Goal: Information Seeking & Learning: Find specific fact

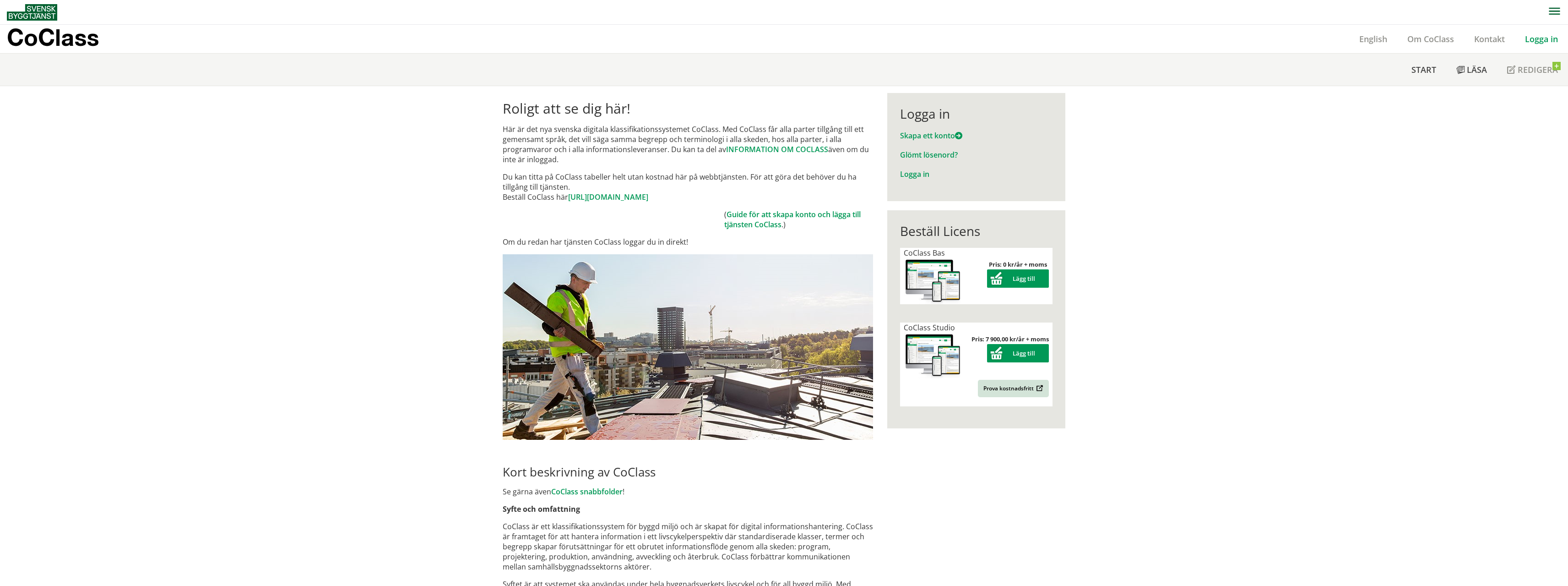
click at [931, 115] on div "Logga in" at bounding box center [976, 113] width 152 height 16
click at [1537, 35] on link "Logga in" at bounding box center [1541, 39] width 53 height 11
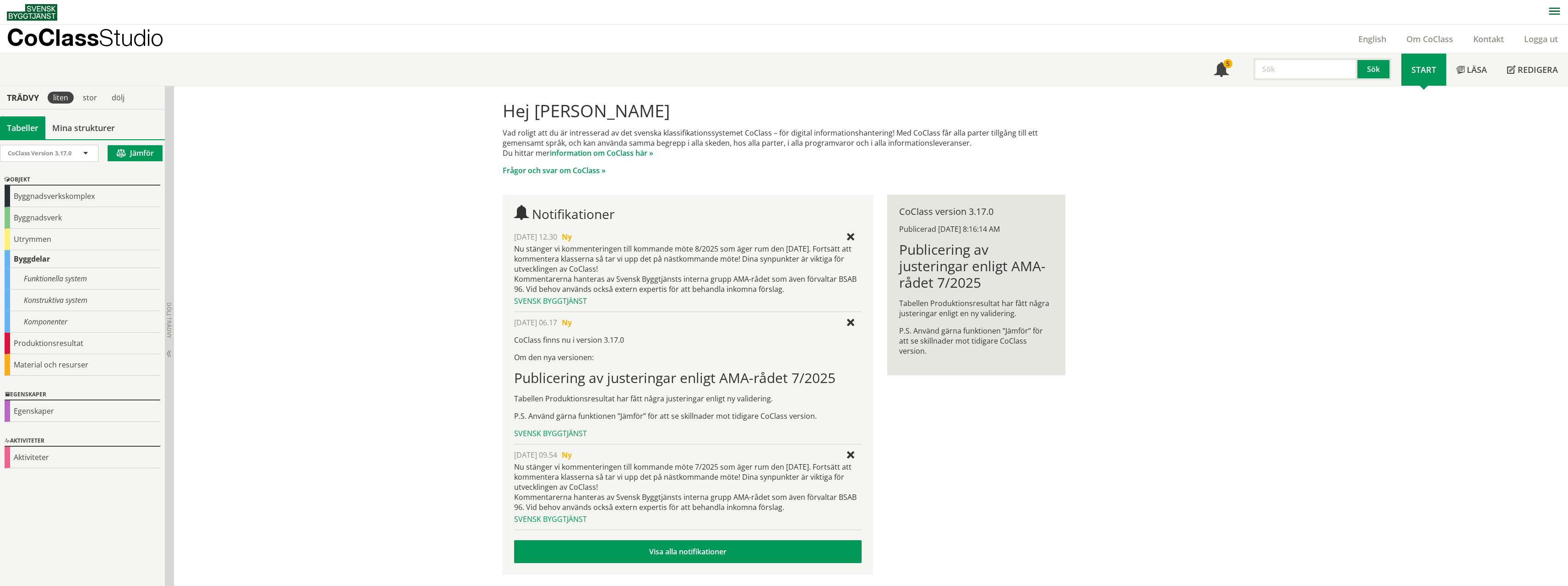
click at [1297, 66] on input "text" at bounding box center [1306, 69] width 104 height 22
type input "avgasare"
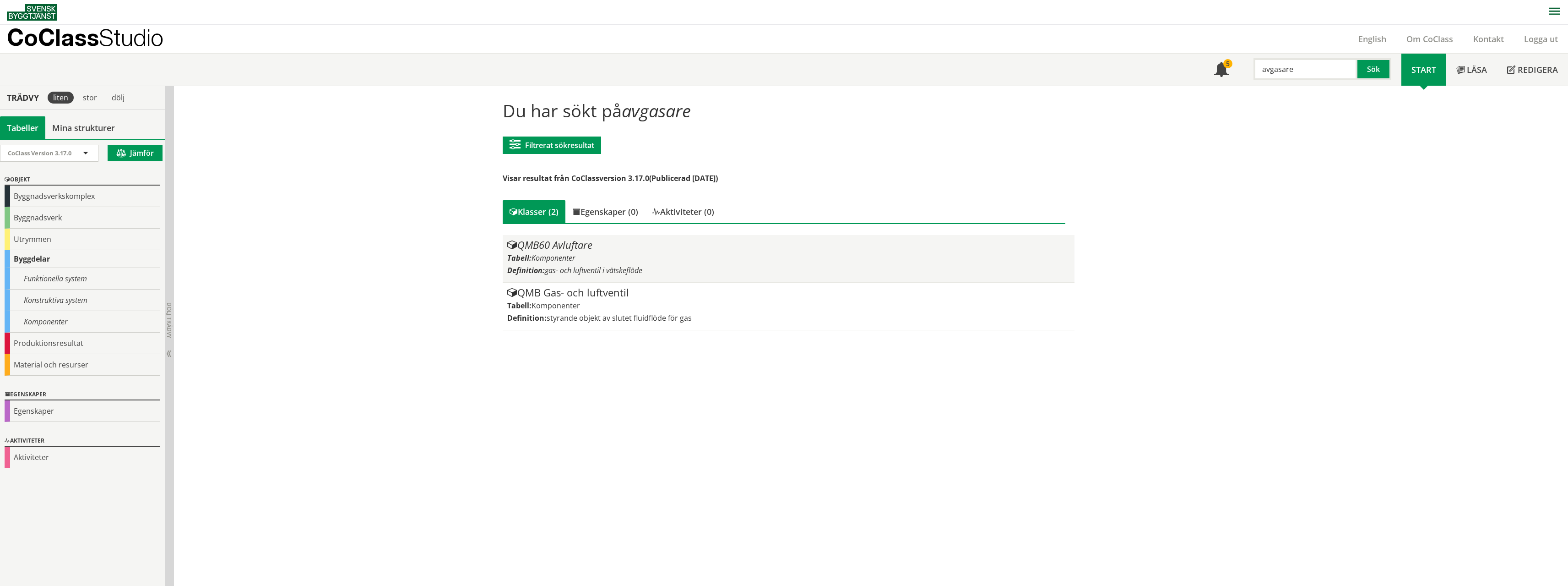
click at [567, 256] on span "Komponenter" at bounding box center [553, 258] width 44 height 10
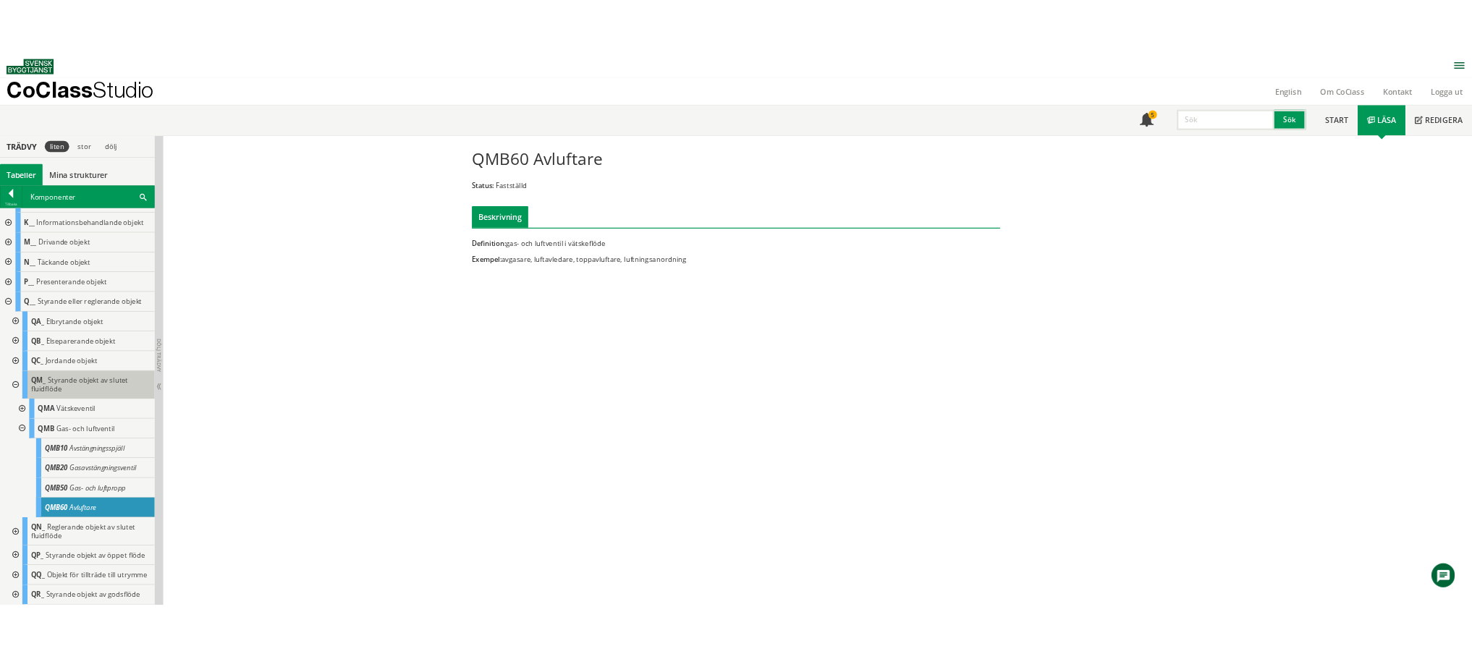
scroll to position [217, 0]
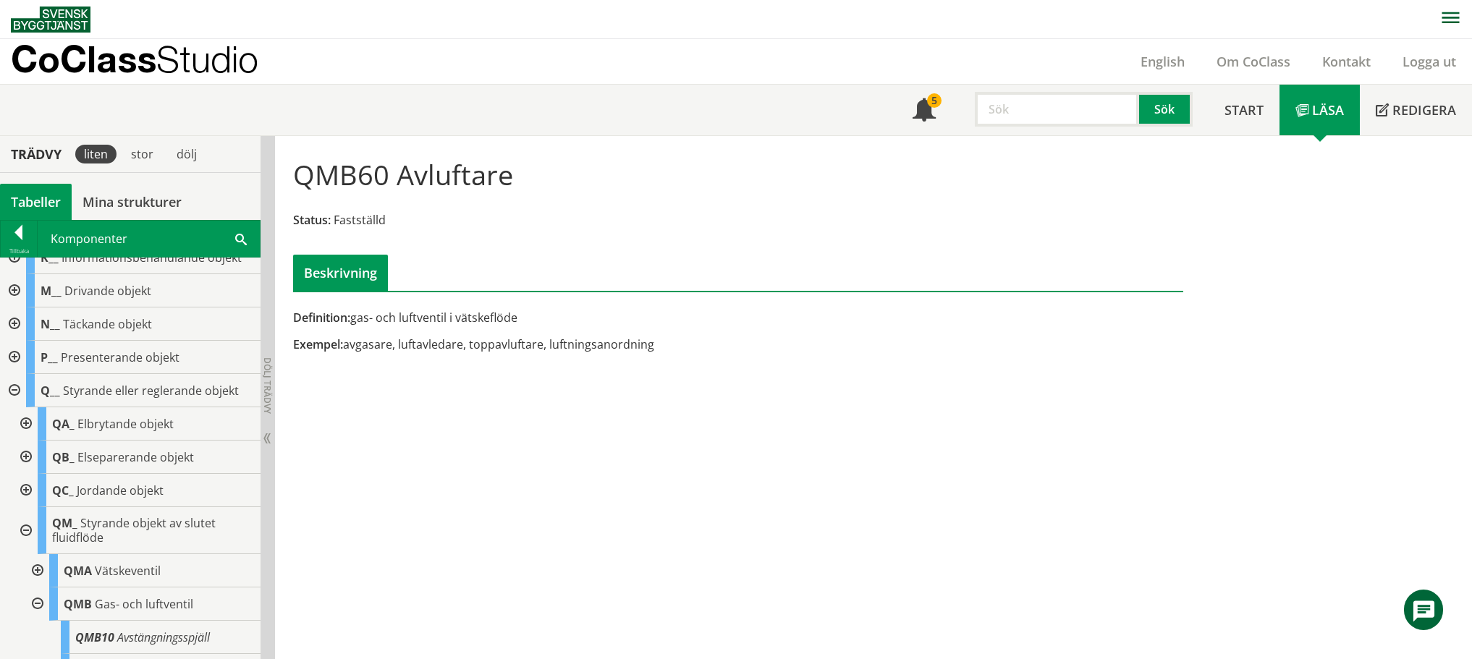
click at [988, 92] on input "text" at bounding box center [1057, 109] width 164 height 35
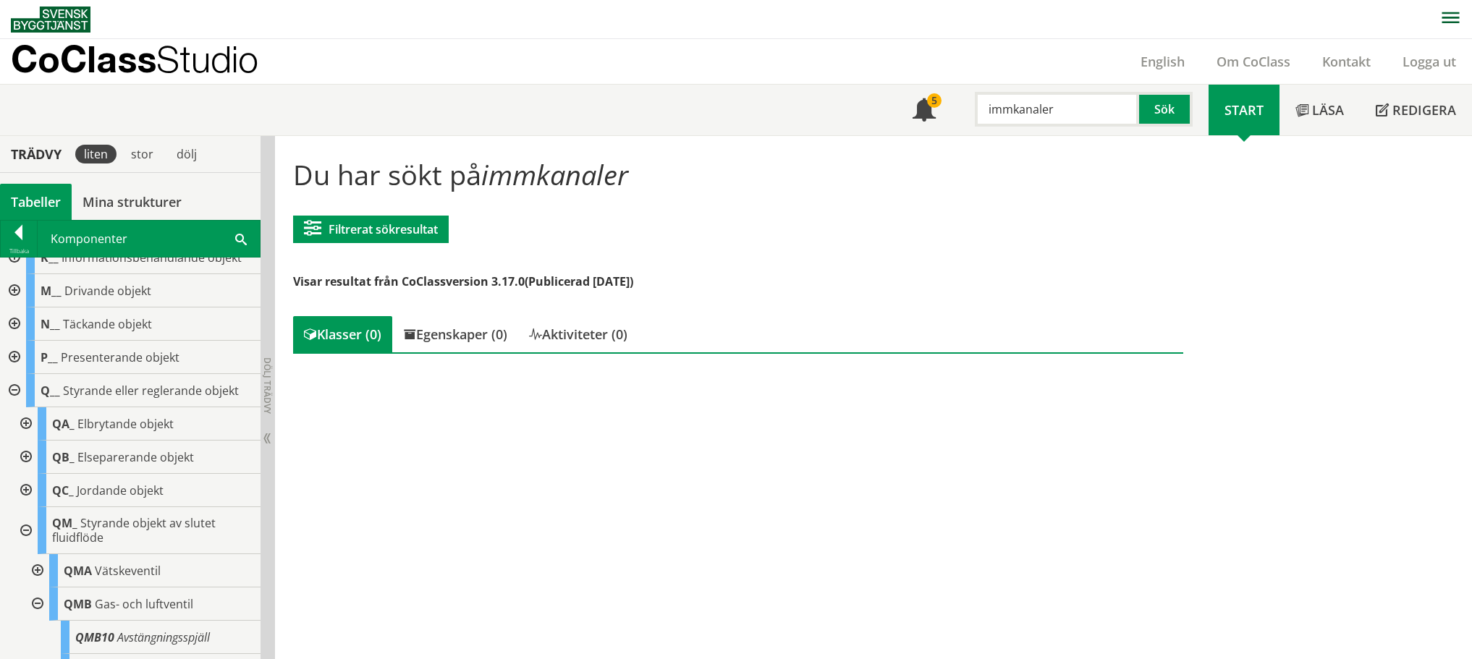
click at [1008, 111] on input "immkanaler" at bounding box center [1057, 109] width 164 height 35
type input "imkanaler"
click at [458, 326] on div "Egenskaper (2)" at bounding box center [455, 334] width 126 height 36
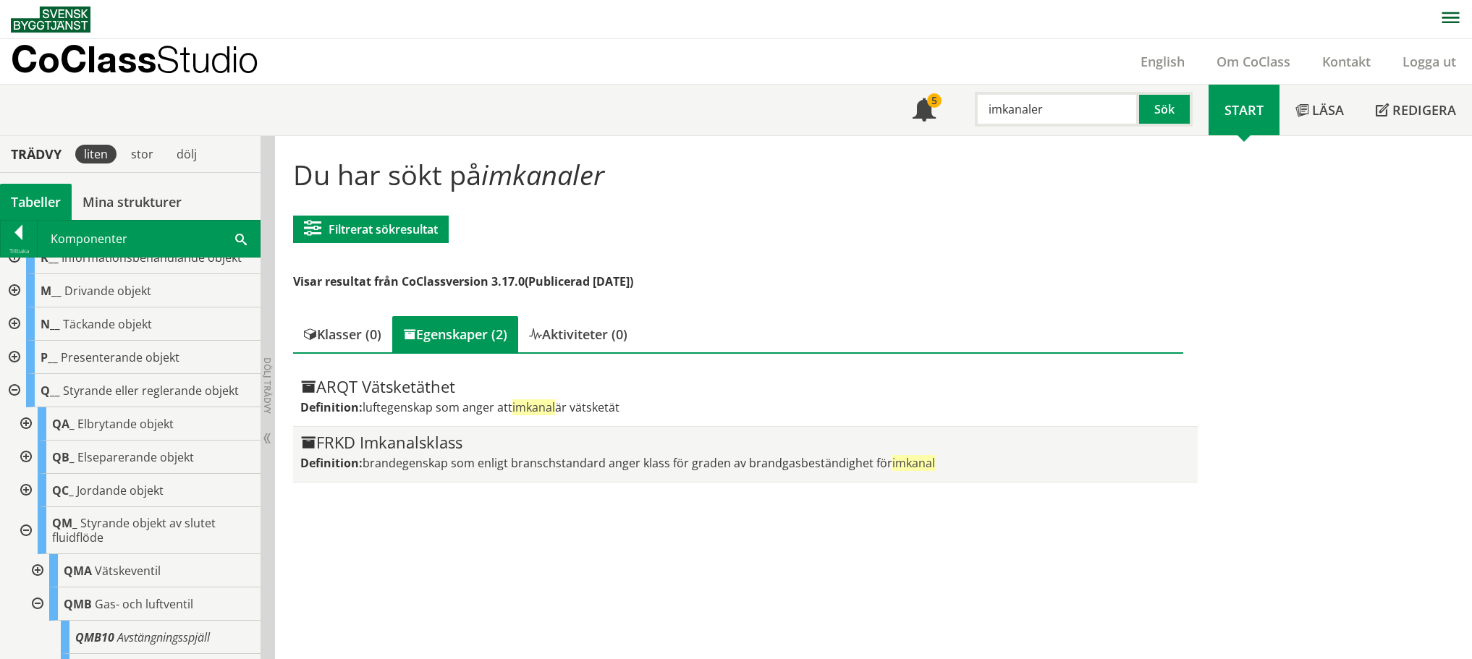
click at [355, 452] on div "FRKD Imkanalsklass" at bounding box center [745, 442] width 890 height 17
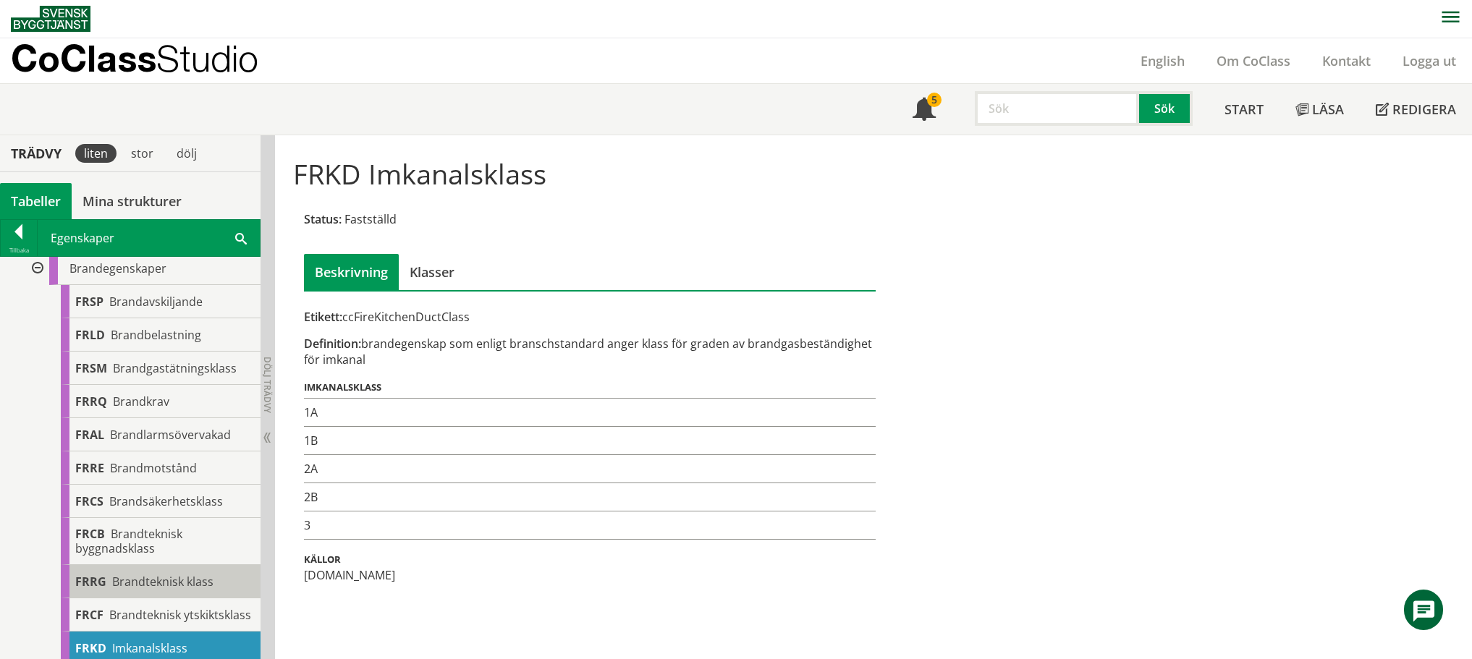
scroll to position [290, 0]
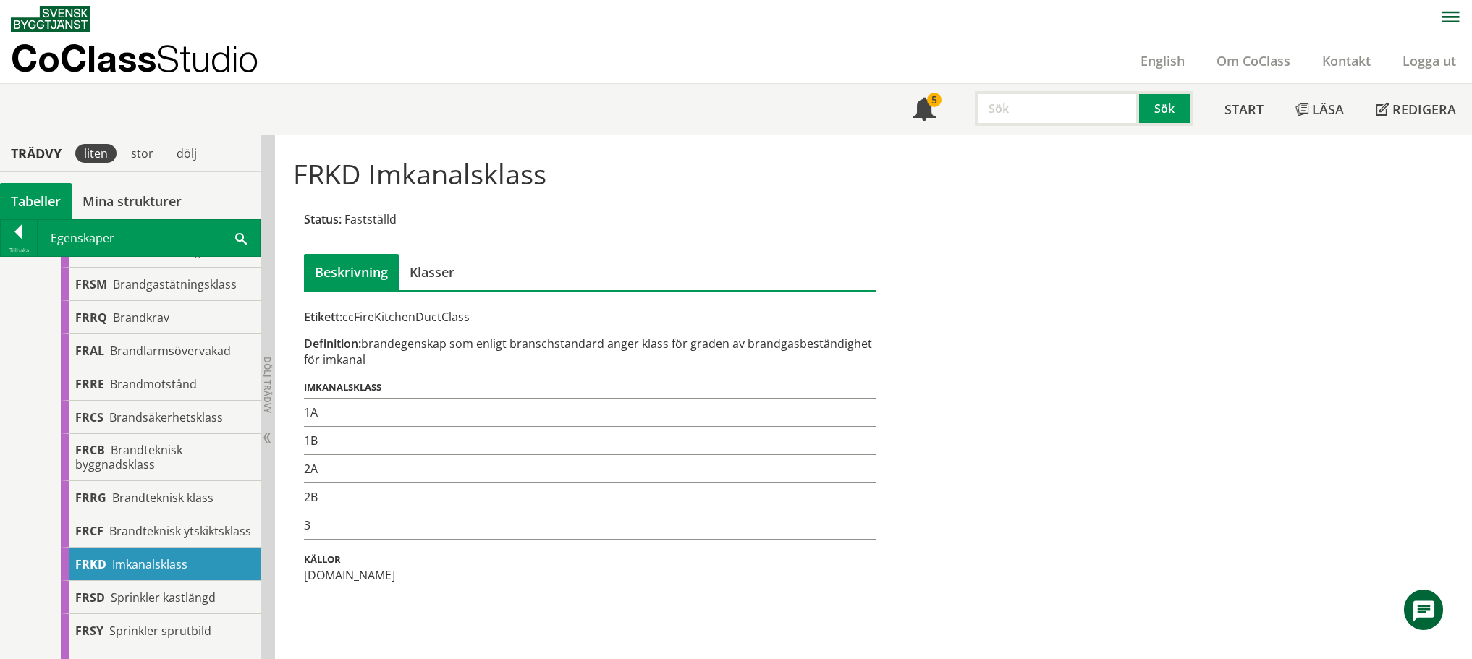
click at [1063, 111] on input "text" at bounding box center [1057, 108] width 164 height 35
type input "imkanal"
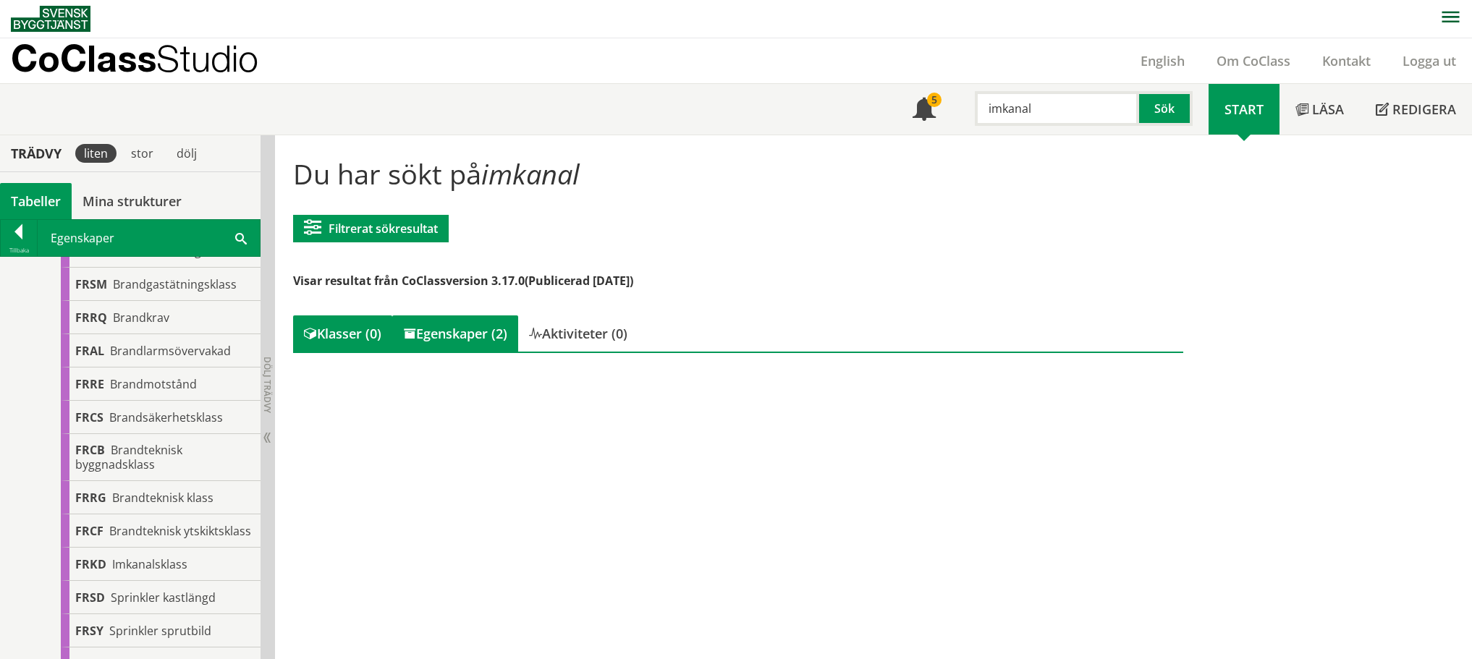
click at [453, 337] on div "Egenskaper (2)" at bounding box center [455, 334] width 126 height 36
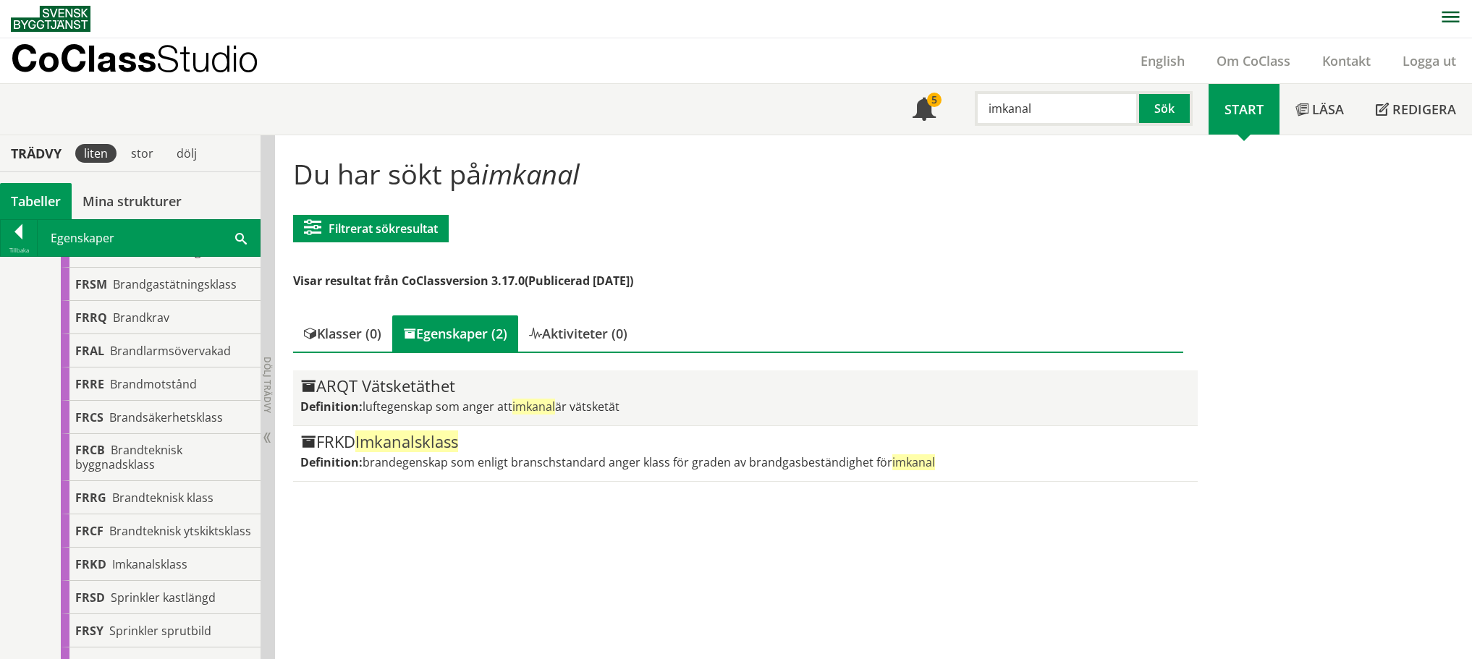
click at [423, 389] on div "ARQT Vätsketäthet" at bounding box center [745, 386] width 890 height 17
